Goal: Information Seeking & Learning: Learn about a topic

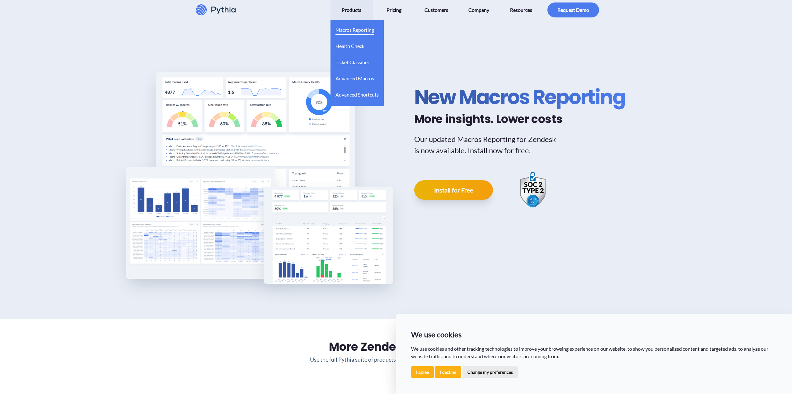
click at [354, 30] on span "Macros Reporting" at bounding box center [354, 30] width 39 height 10
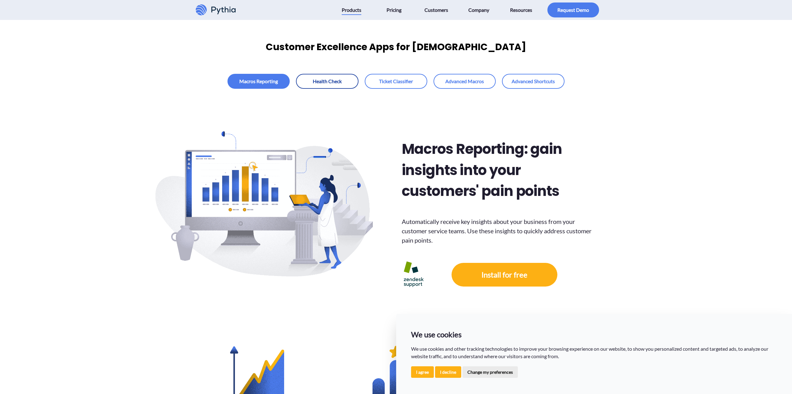
click at [319, 83] on link at bounding box center [327, 81] width 63 height 15
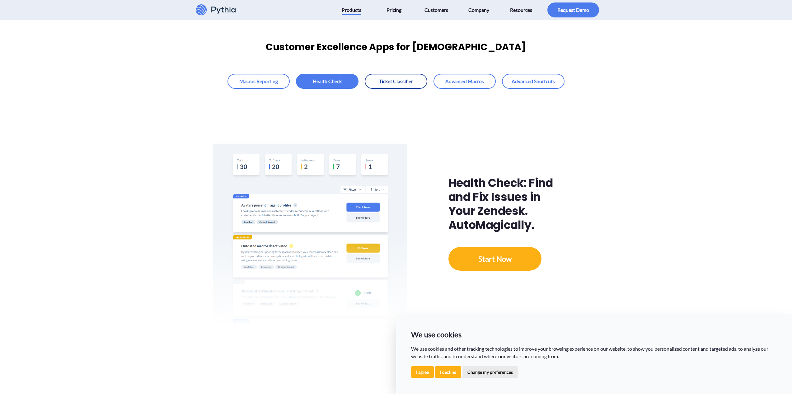
click at [391, 85] on link at bounding box center [396, 81] width 63 height 15
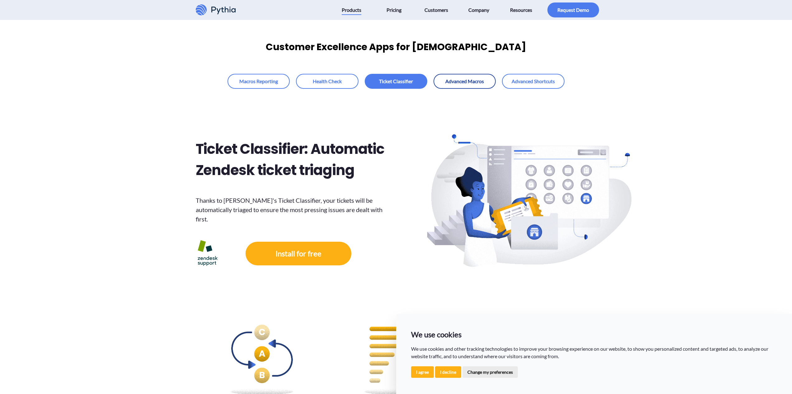
click at [443, 83] on link at bounding box center [465, 81] width 63 height 15
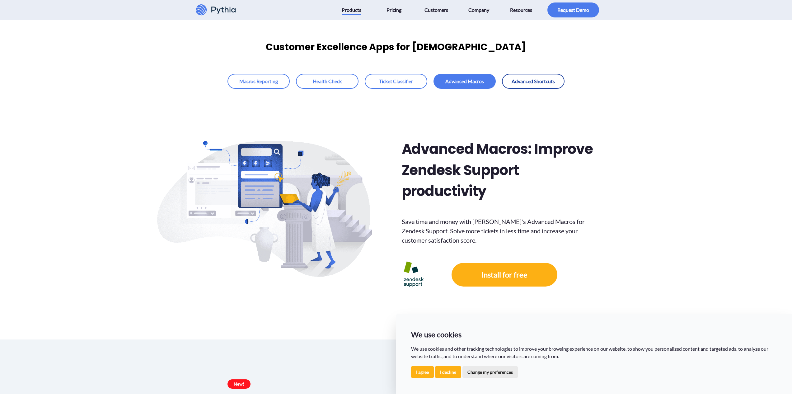
click at [531, 80] on link at bounding box center [533, 81] width 63 height 15
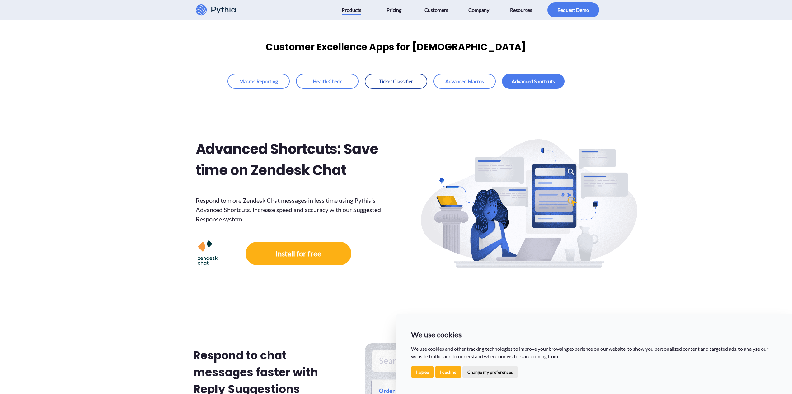
click at [405, 84] on link at bounding box center [396, 81] width 63 height 15
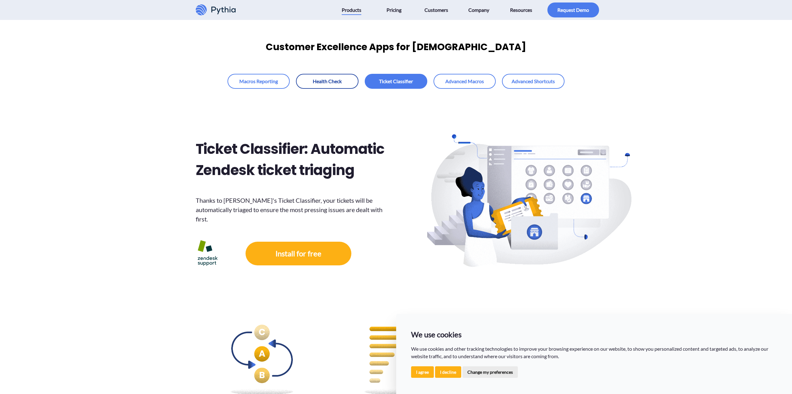
click at [338, 80] on link at bounding box center [327, 81] width 63 height 15
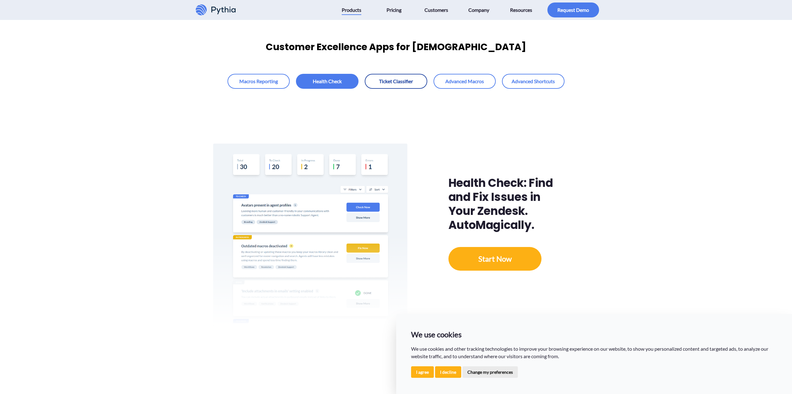
click at [395, 86] on link at bounding box center [396, 81] width 63 height 15
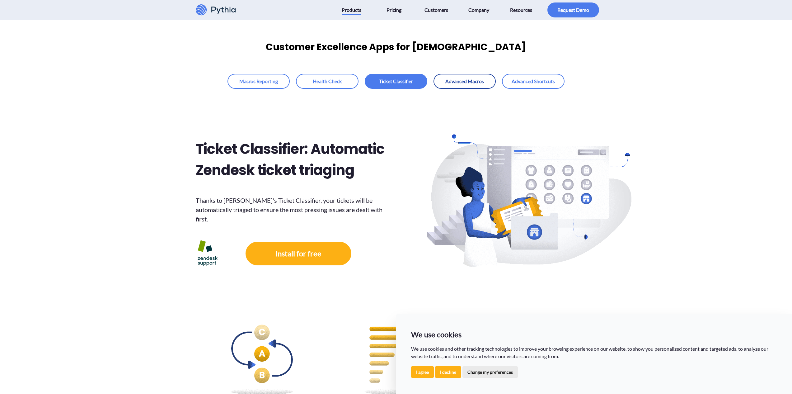
click at [455, 82] on link at bounding box center [465, 81] width 63 height 15
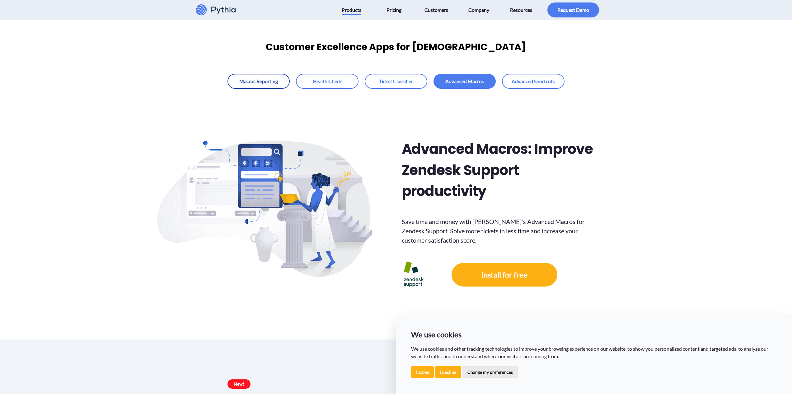
click at [280, 82] on link at bounding box center [258, 81] width 63 height 15
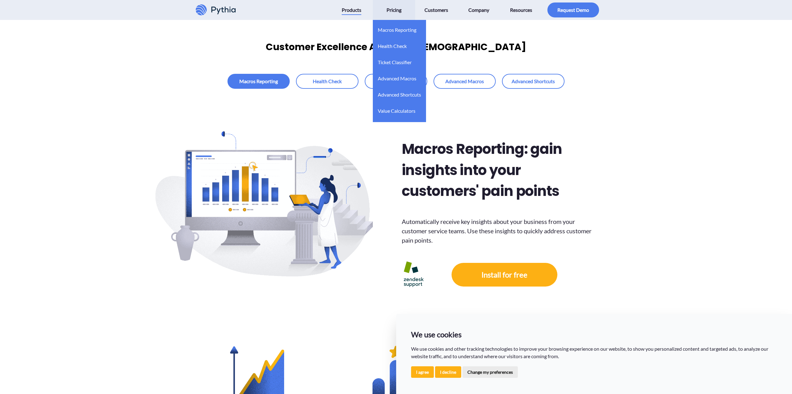
click at [395, 9] on span "Pricing" at bounding box center [394, 10] width 15 height 10
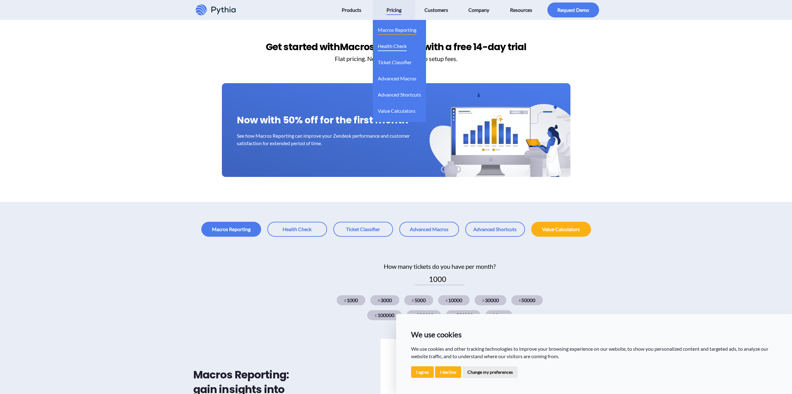
click at [396, 46] on span "Health Check" at bounding box center [392, 46] width 29 height 10
